Goal: Information Seeking & Learning: Understand process/instructions

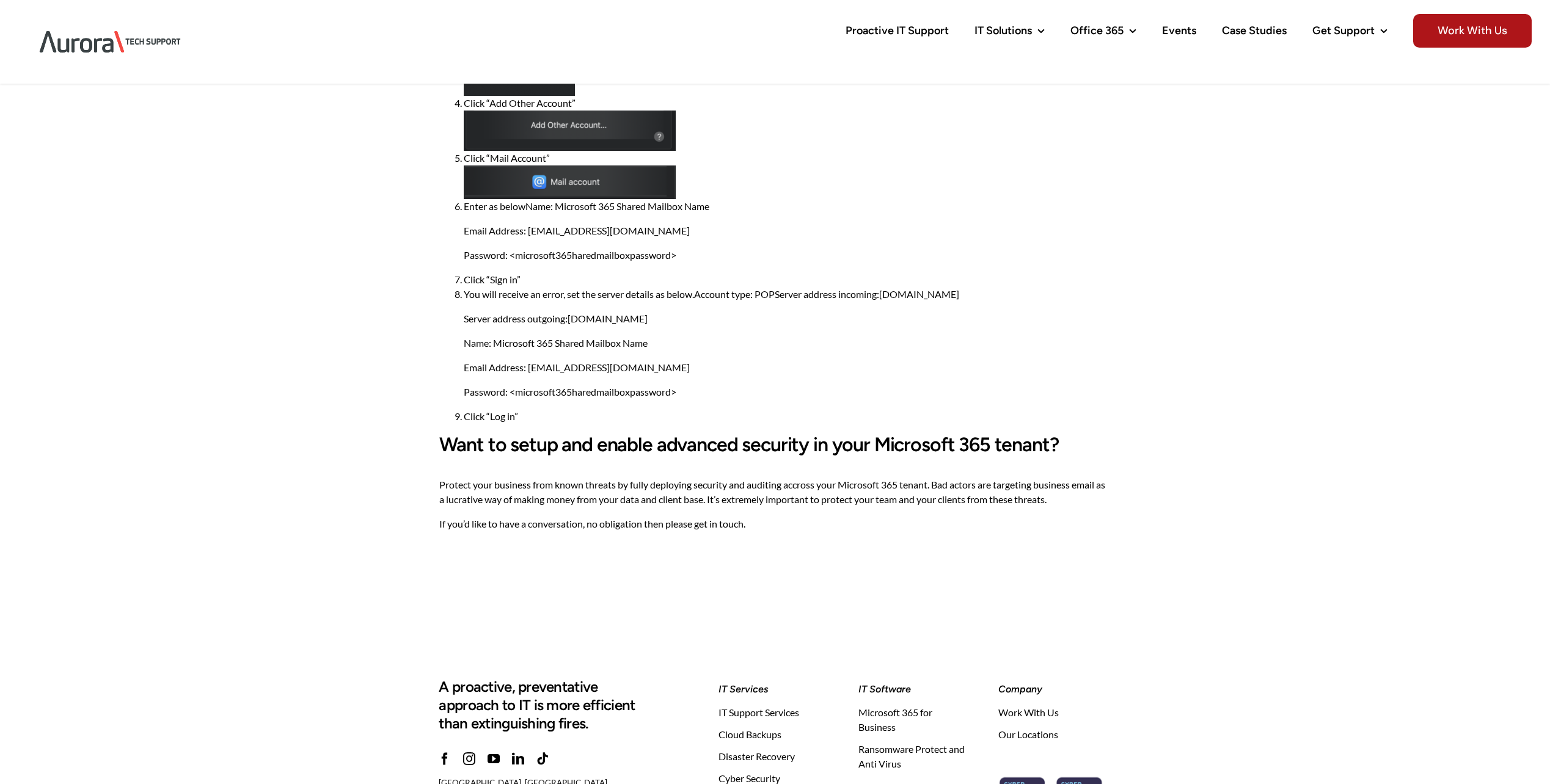
scroll to position [572, 0]
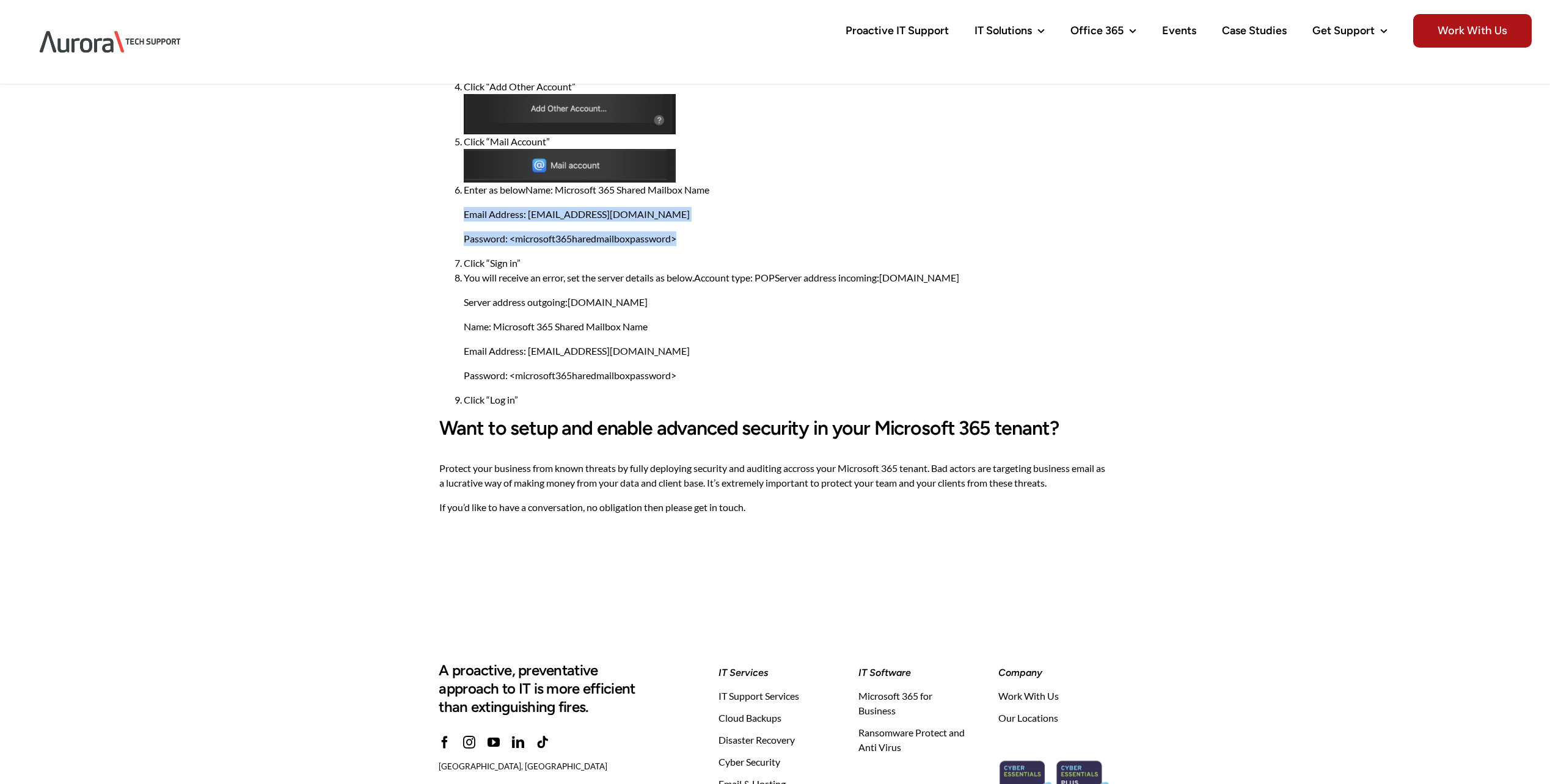
drag, startPoint x: 452, startPoint y: 211, endPoint x: 776, endPoint y: 237, distance: 325.0
click at [776, 237] on ol "Click “Apple Icon” in the top left of the screen. Click “System Preferences” Cl…" at bounding box center [775, 53] width 672 height 709
click at [776, 237] on p "Password: <microsoft365haredmailboxpassword>" at bounding box center [788, 238] width 647 height 14
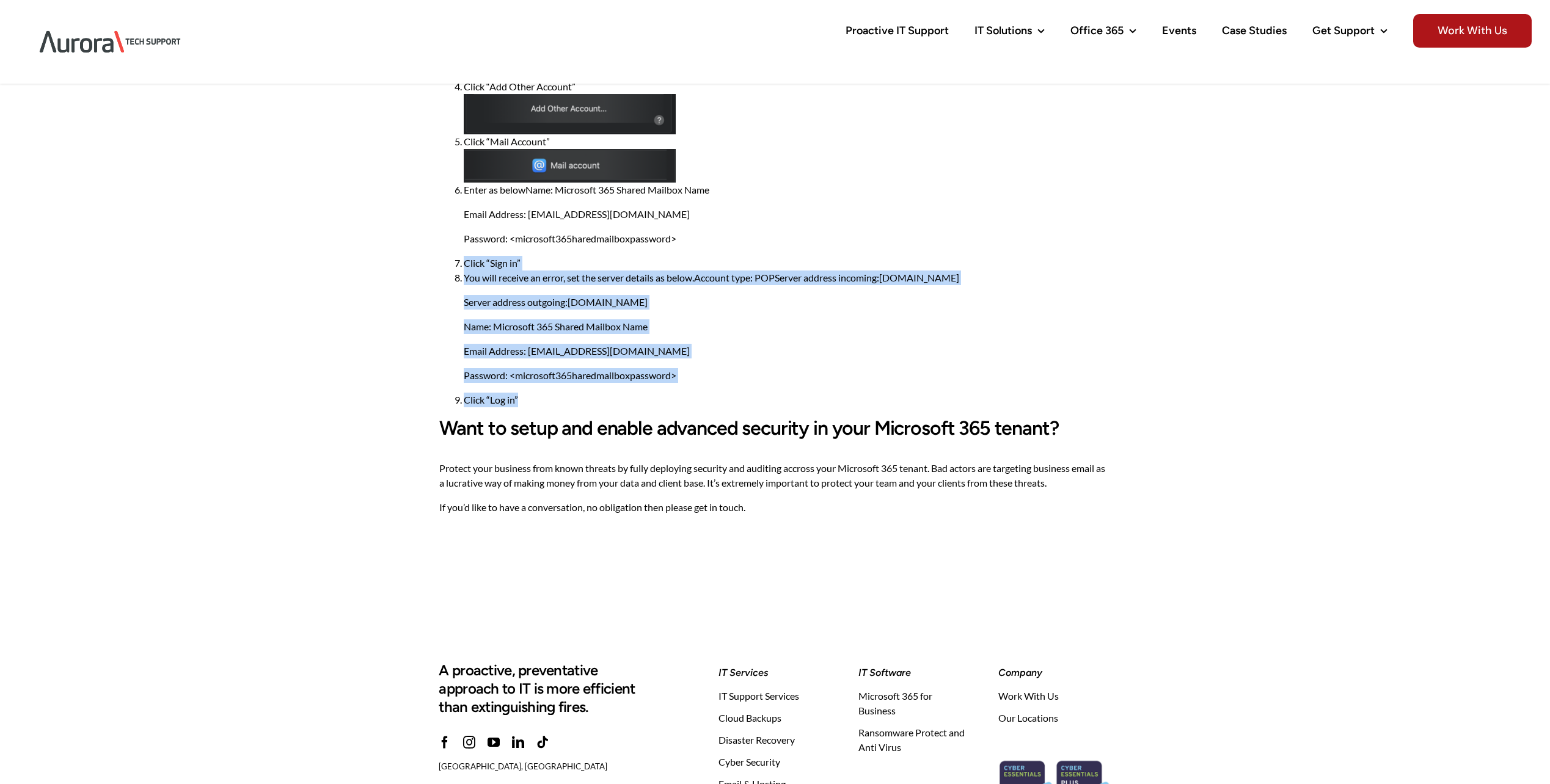
drag, startPoint x: 435, startPoint y: 266, endPoint x: 803, endPoint y: 395, distance: 390.0
click at [803, 395] on main "Add a Microsoft 365 Shared Mailbox to Apple Mail app If you’re a member of a Mi…" at bounding box center [775, 55] width 1550 height 1086
click at [803, 395] on li "Click “Log in”" at bounding box center [788, 400] width 647 height 14
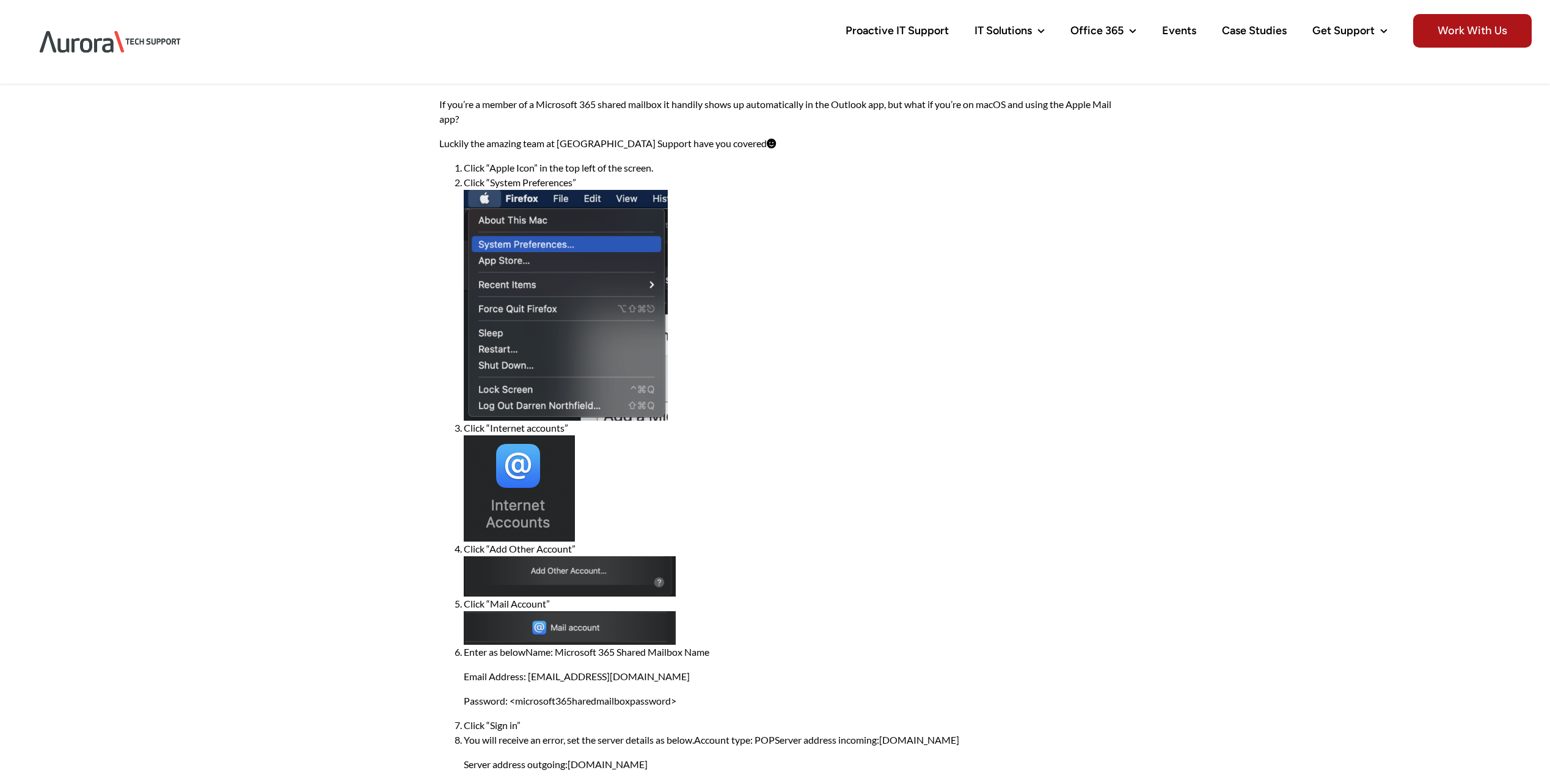
scroll to position [0, 0]
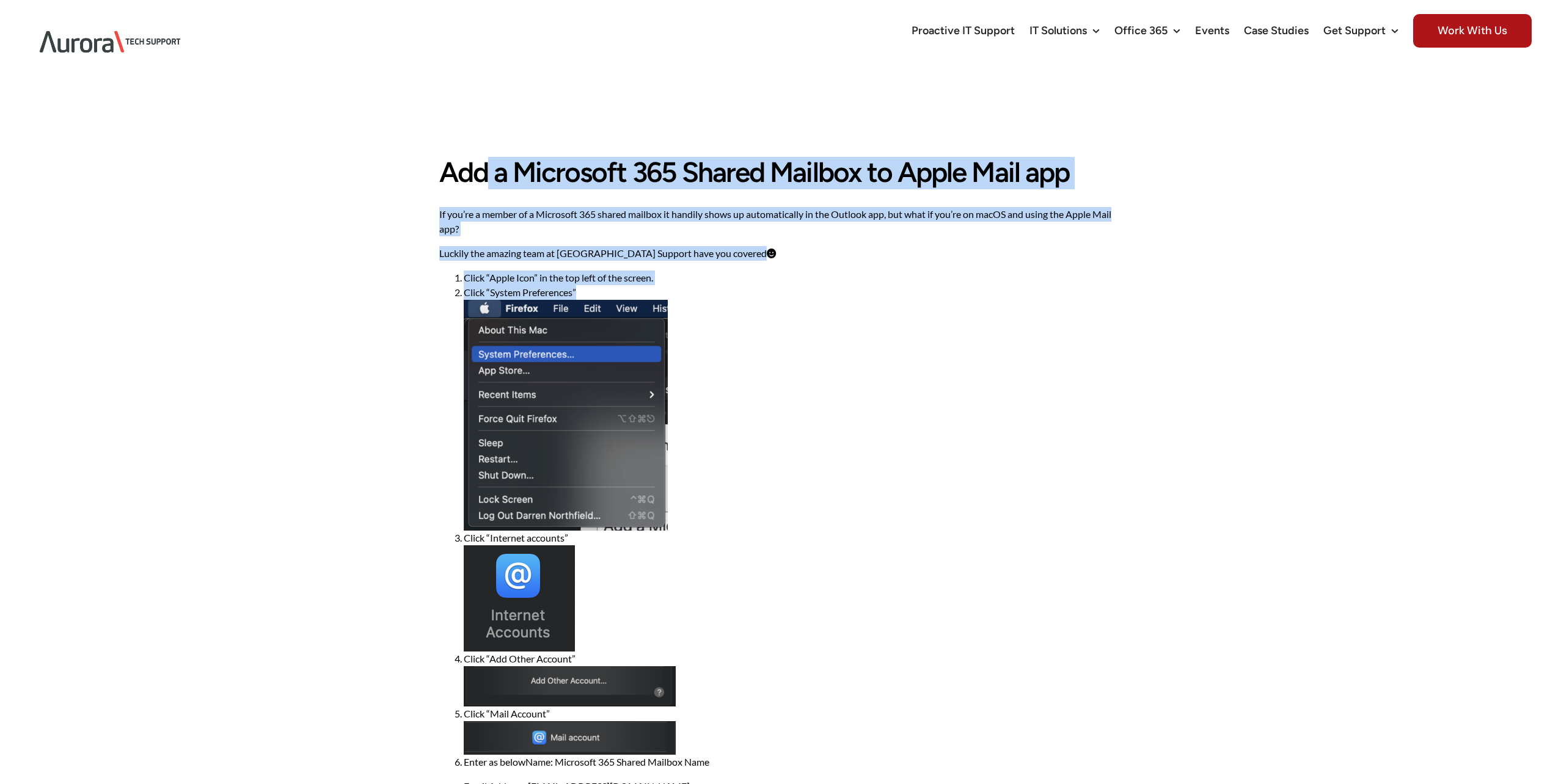
drag, startPoint x: 431, startPoint y: 172, endPoint x: 812, endPoint y: 291, distance: 399.2
click at [812, 291] on main "Add a Microsoft 365 Shared Mailbox to Apple Mail app If you’re a member of a Mi…" at bounding box center [775, 627] width 1550 height 1086
click at [812, 291] on li "Click “System Preferences”" at bounding box center [788, 408] width 647 height 245
